Goal: Task Accomplishment & Management: Complete application form

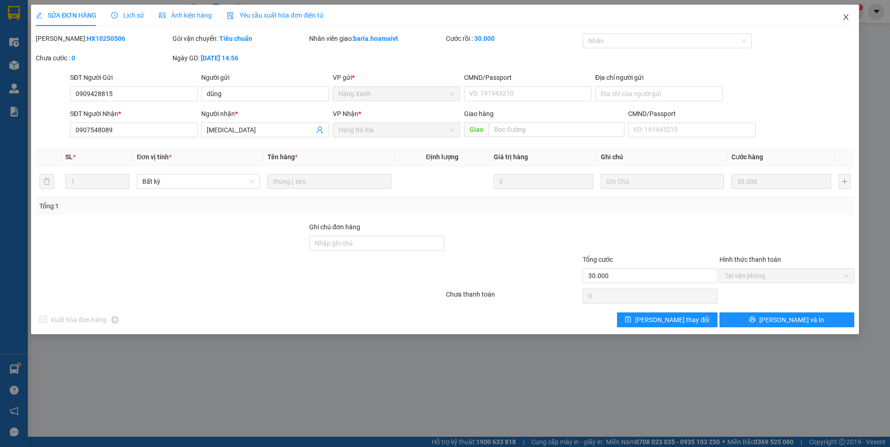
click at [847, 19] on icon "close" at bounding box center [846, 16] width 7 height 7
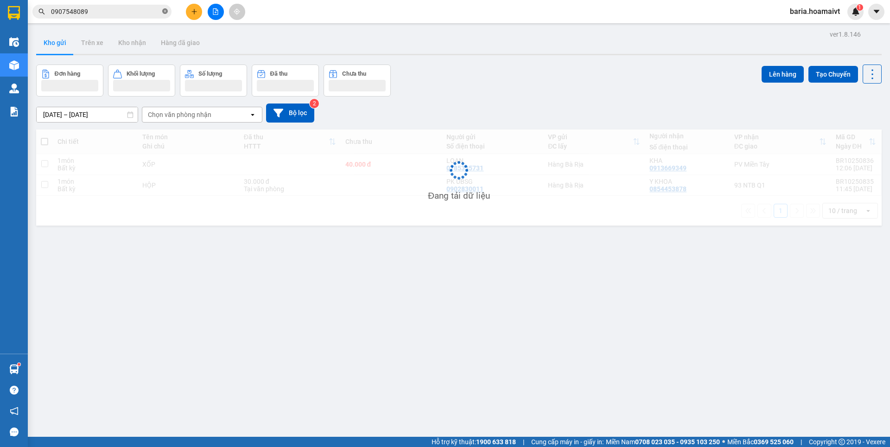
click at [165, 12] on icon "close-circle" at bounding box center [165, 11] width 6 height 6
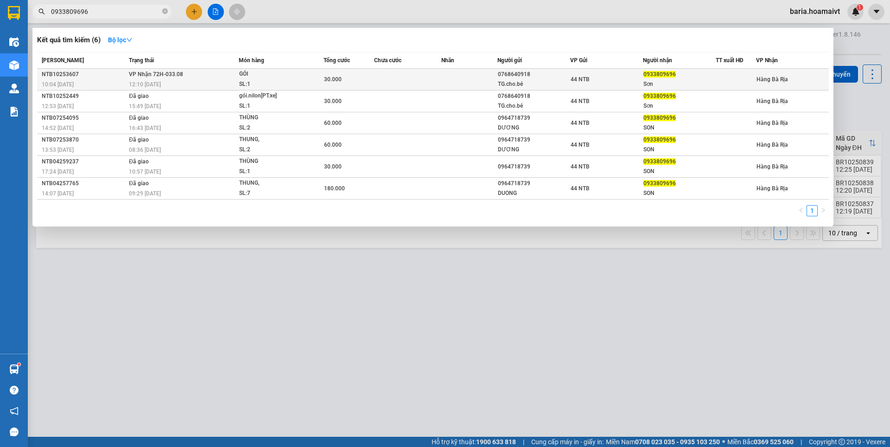
type input "0933809696"
click at [666, 74] on span "0933809696" at bounding box center [660, 74] width 32 height 6
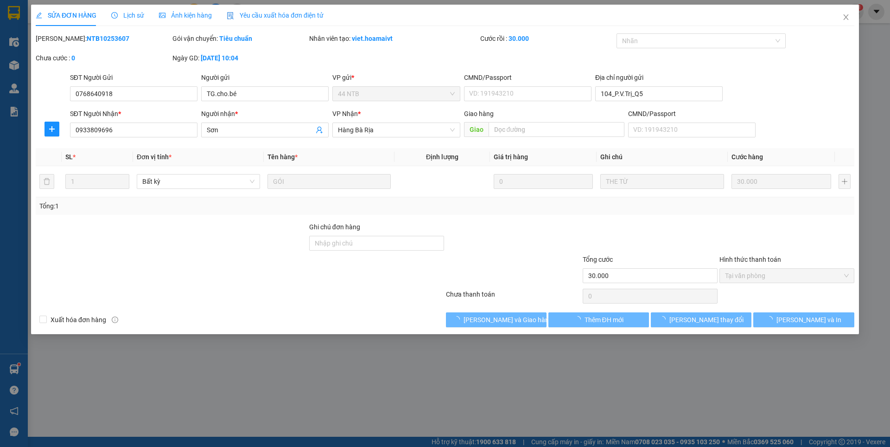
type input "0768640918"
type input "TG.cho.bé"
type input "104_P.V.Trị_Q5"
type input "0933809696"
type input "Sơn"
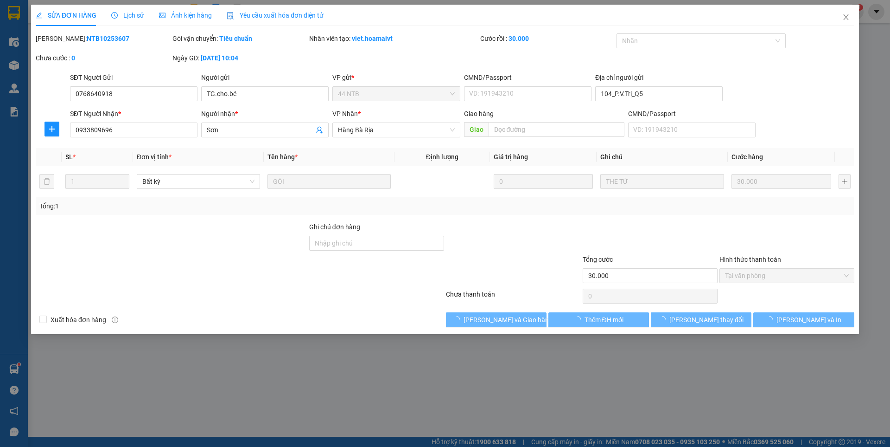
type input "30.000"
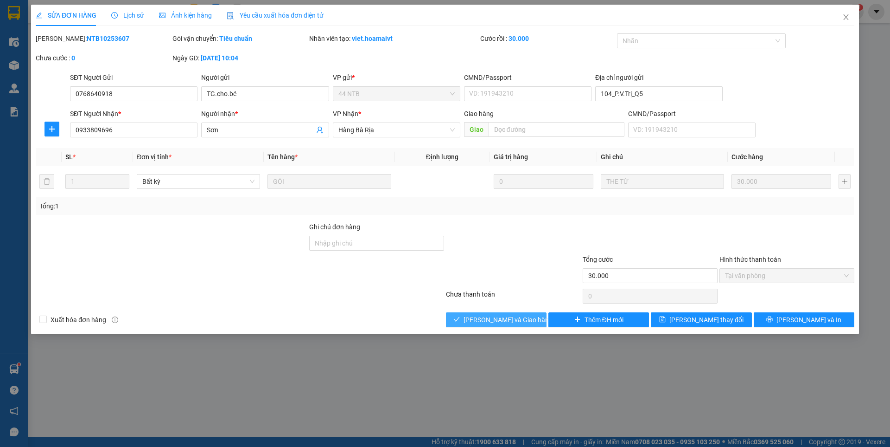
click at [502, 324] on span "[PERSON_NAME] và Giao hàng" at bounding box center [508, 319] width 89 height 10
